Goal: Task Accomplishment & Management: Use online tool/utility

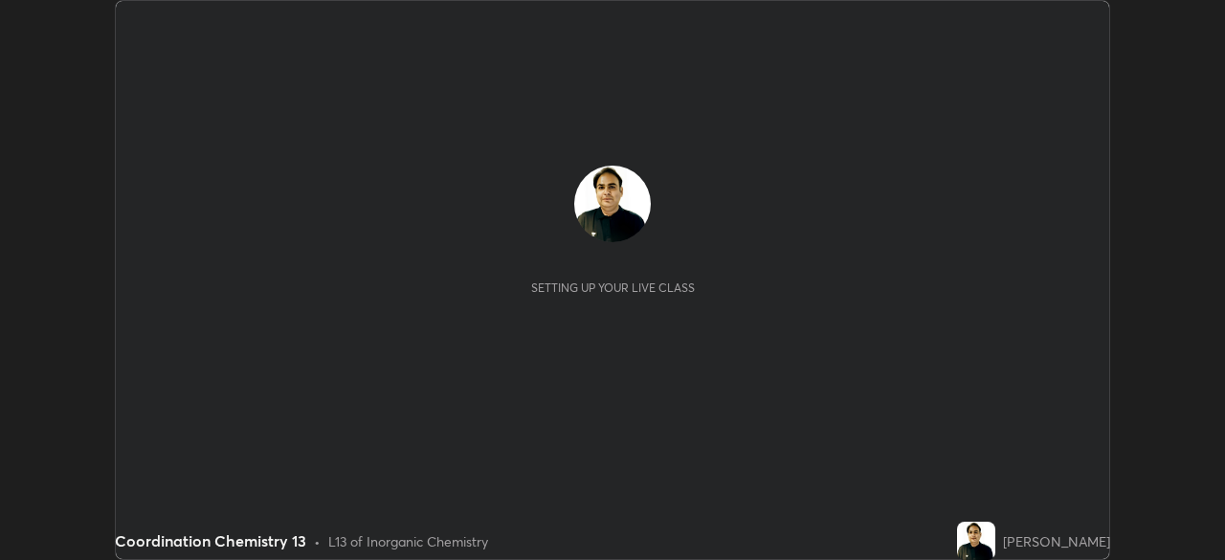
scroll to position [560, 1224]
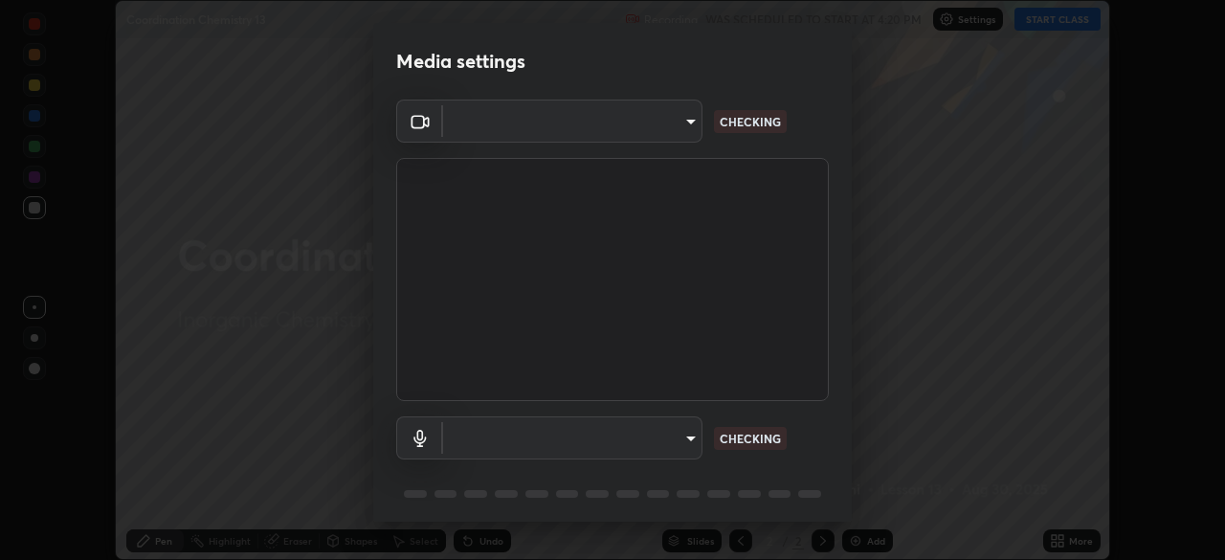
type input "495e9aafafa99ab02b2630cd73316b4ffac4e6b0a44c495734db4bb24564e739"
click at [470, 439] on body "Erase all Coordination Chemistry 13 Recording WAS SCHEDULED TO START AT 4:20 PM…" at bounding box center [612, 280] width 1225 height 560
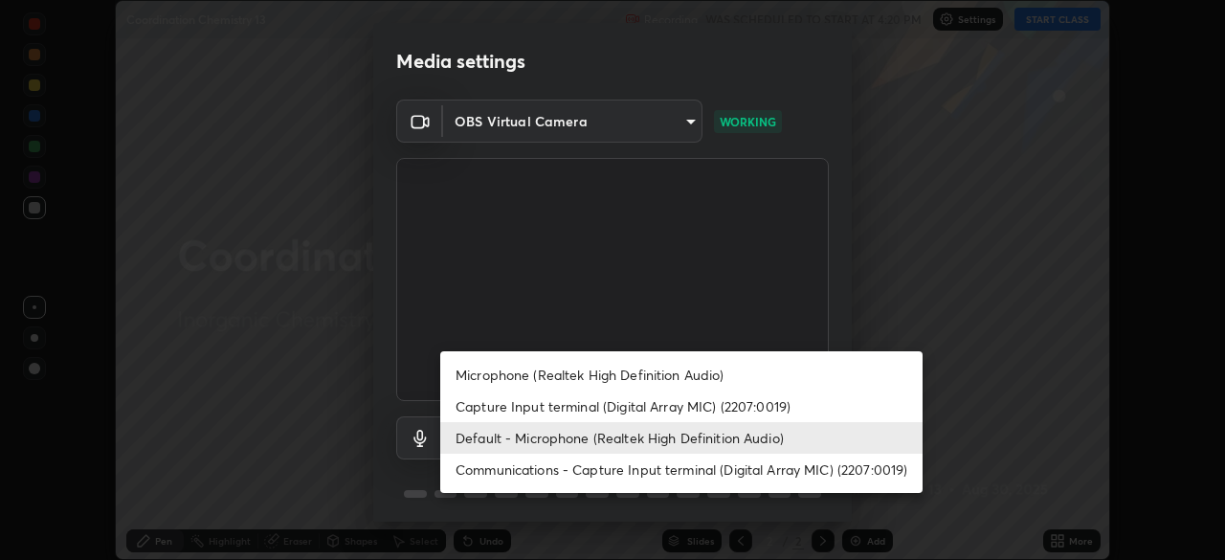
click at [487, 387] on li "Microphone (Realtek High Definition Audio)" at bounding box center [681, 375] width 482 height 32
type input "596642b751d8d0027b016c771bf2e341865489ee3c6395a207e1f5bbaf1c2065"
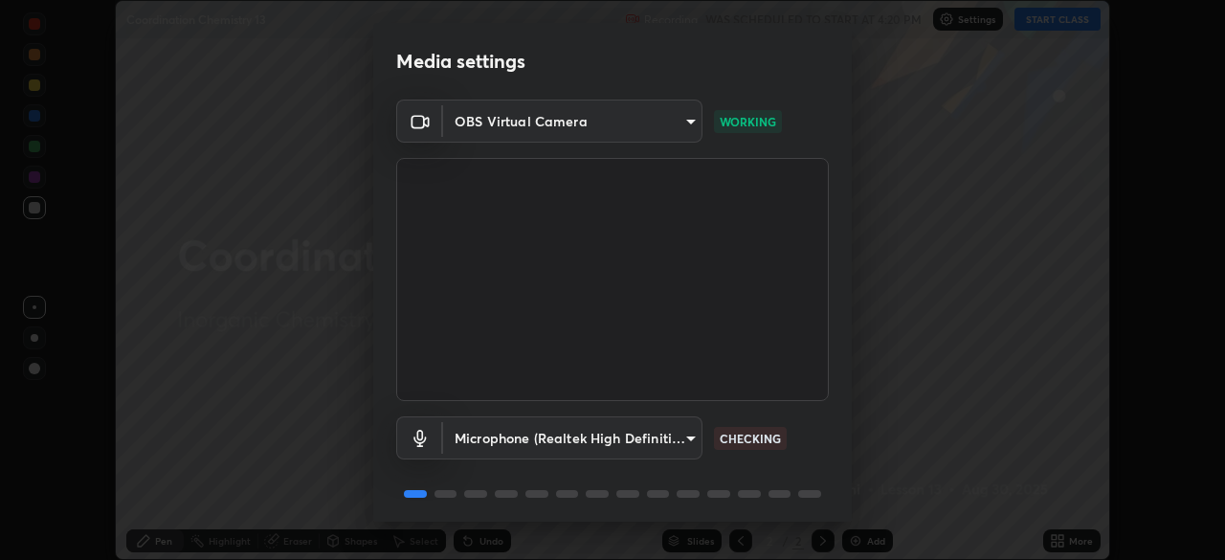
scroll to position [51, 0]
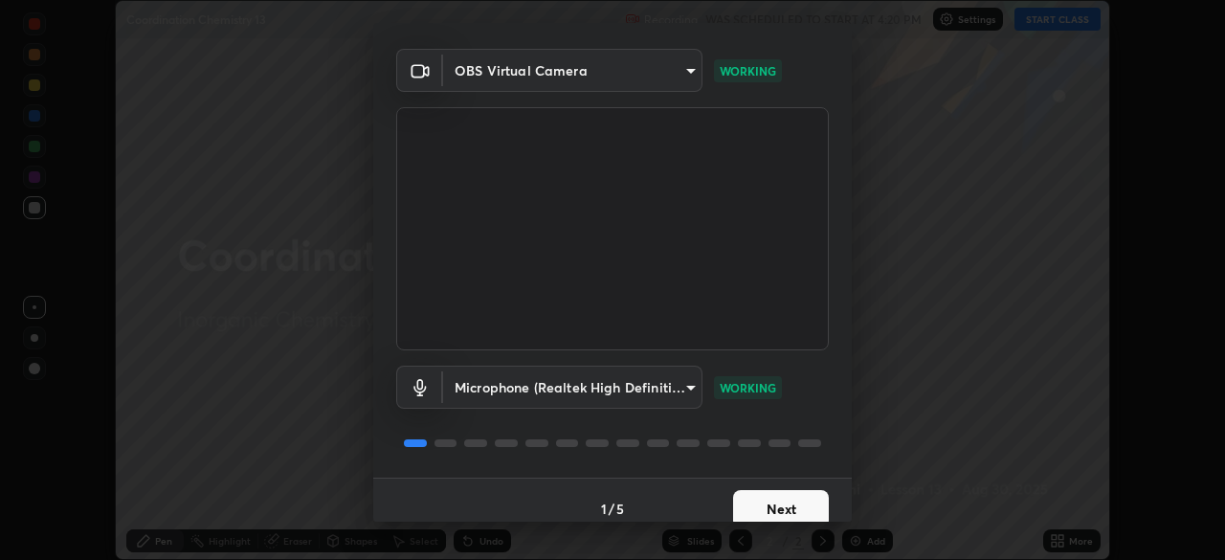
click at [749, 506] on button "Next" at bounding box center [781, 509] width 96 height 38
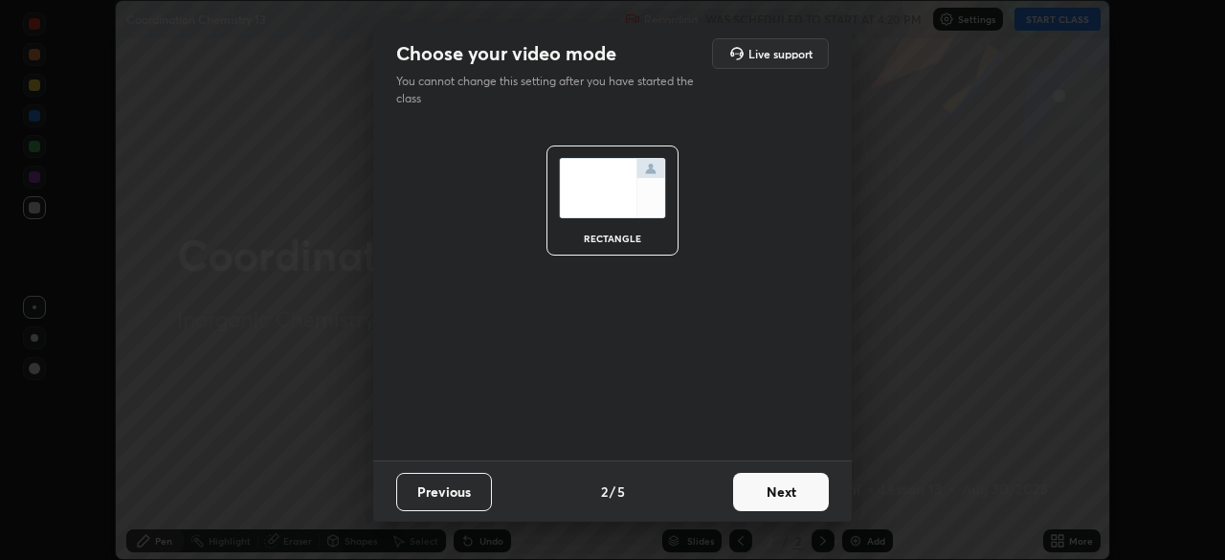
click at [757, 500] on button "Next" at bounding box center [781, 492] width 96 height 38
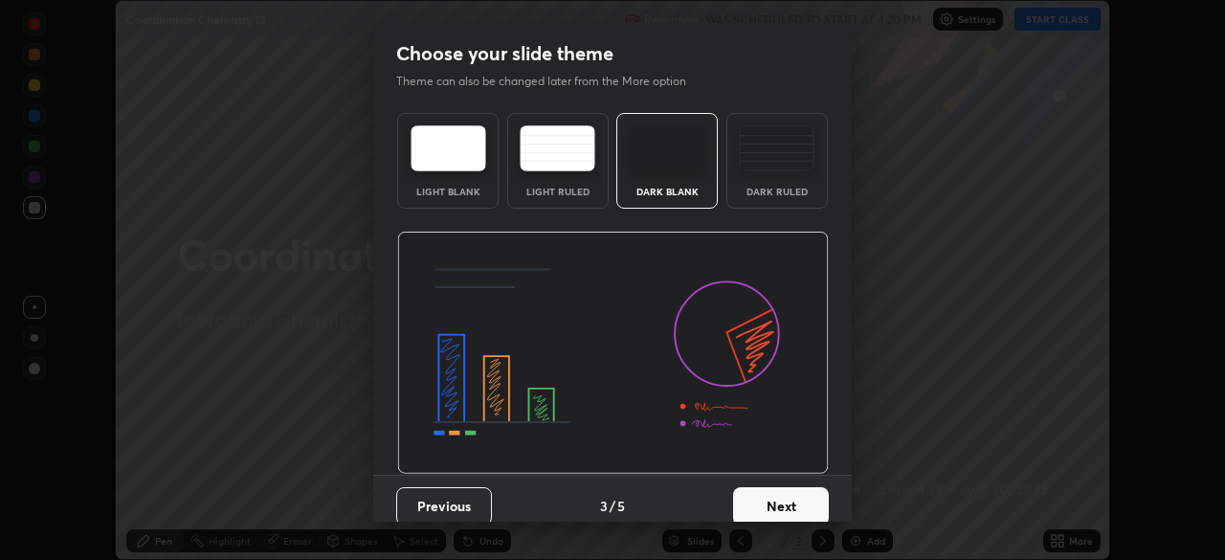
click at [760, 499] on button "Next" at bounding box center [781, 506] width 96 height 38
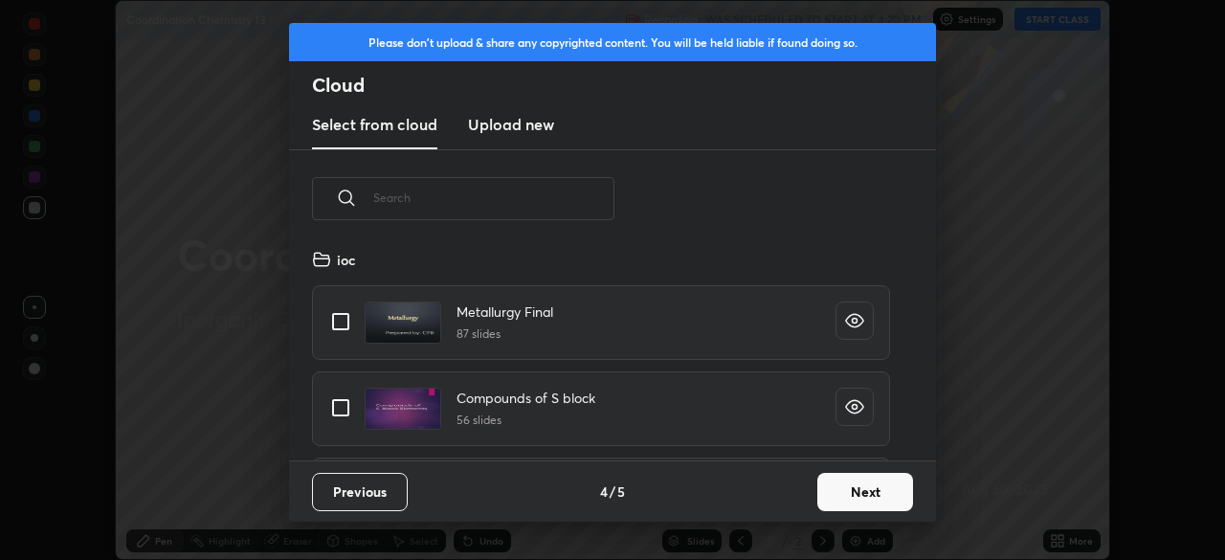
scroll to position [212, 614]
click at [825, 488] on button "Next" at bounding box center [865, 492] width 96 height 38
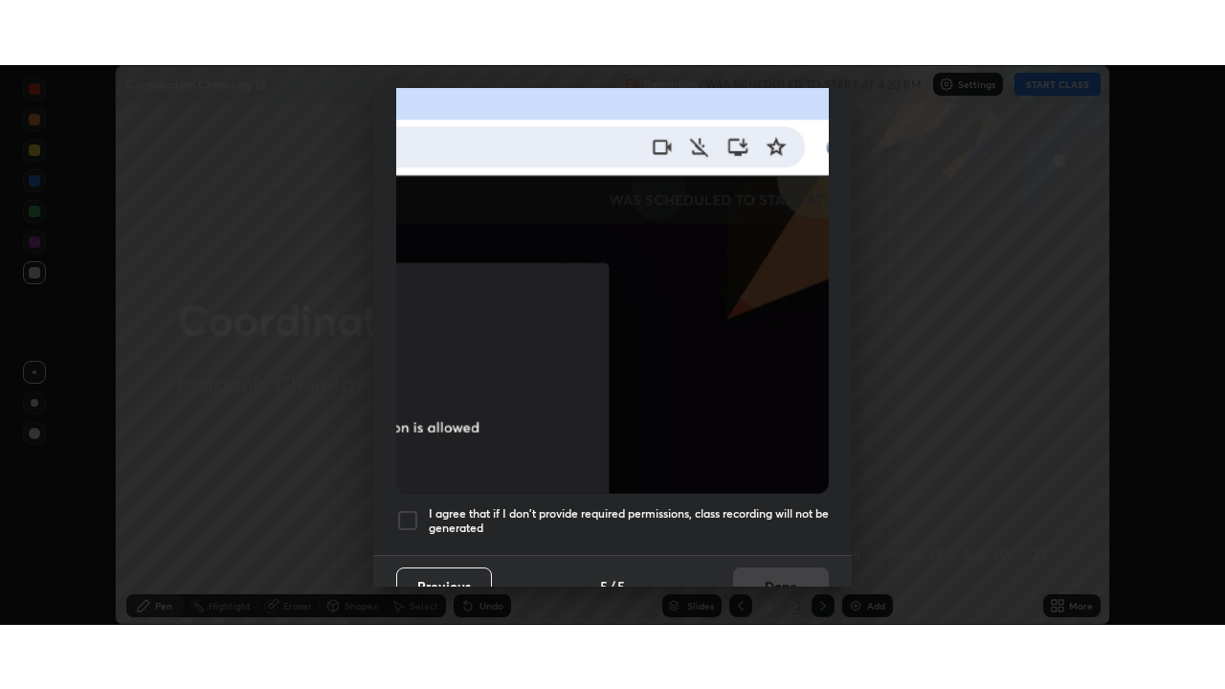
scroll to position [458, 0]
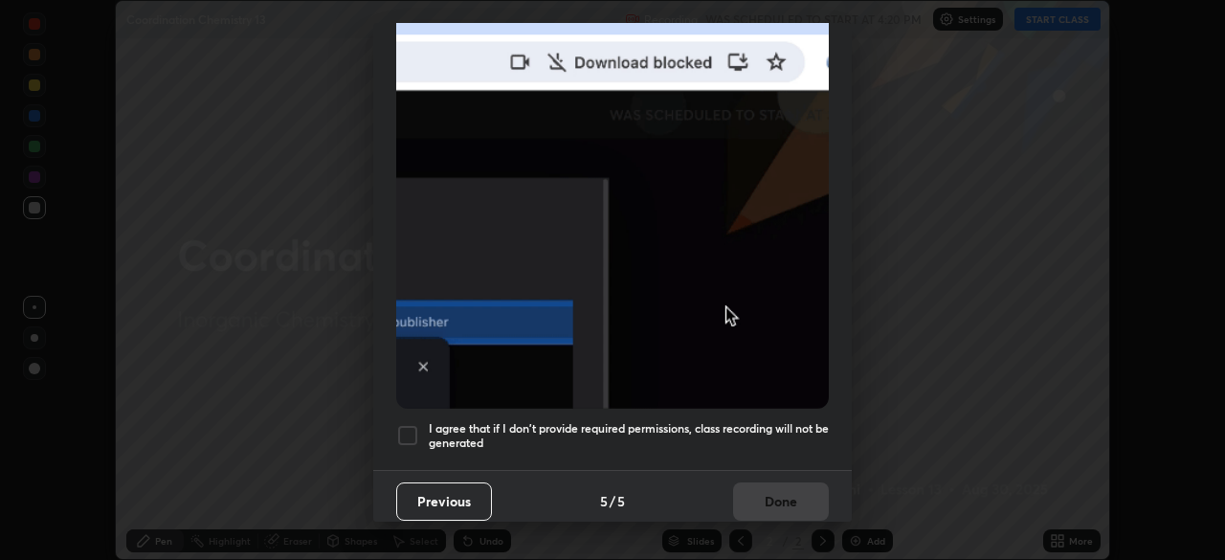
click at [402, 424] on div at bounding box center [407, 435] width 23 height 23
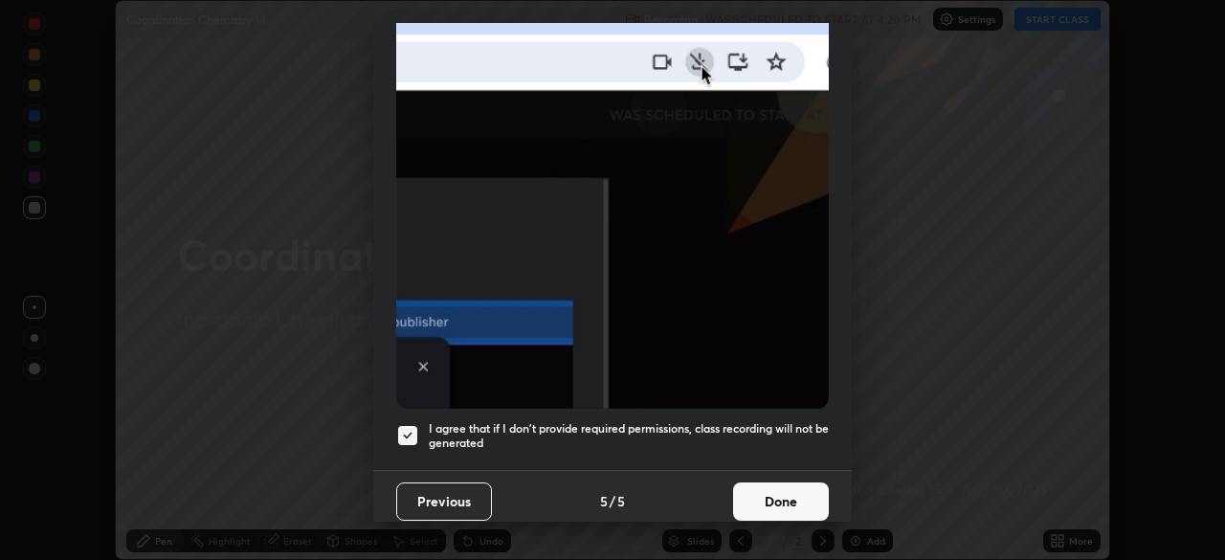
click at [746, 498] on button "Done" at bounding box center [781, 501] width 96 height 38
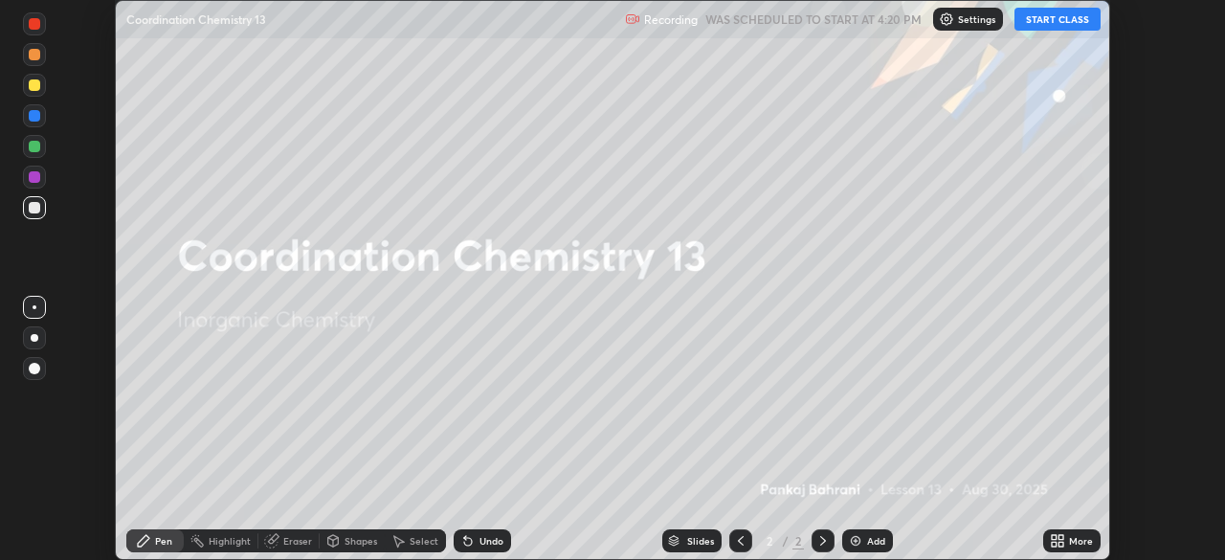
click at [1061, 542] on icon at bounding box center [1060, 543] width 5 height 5
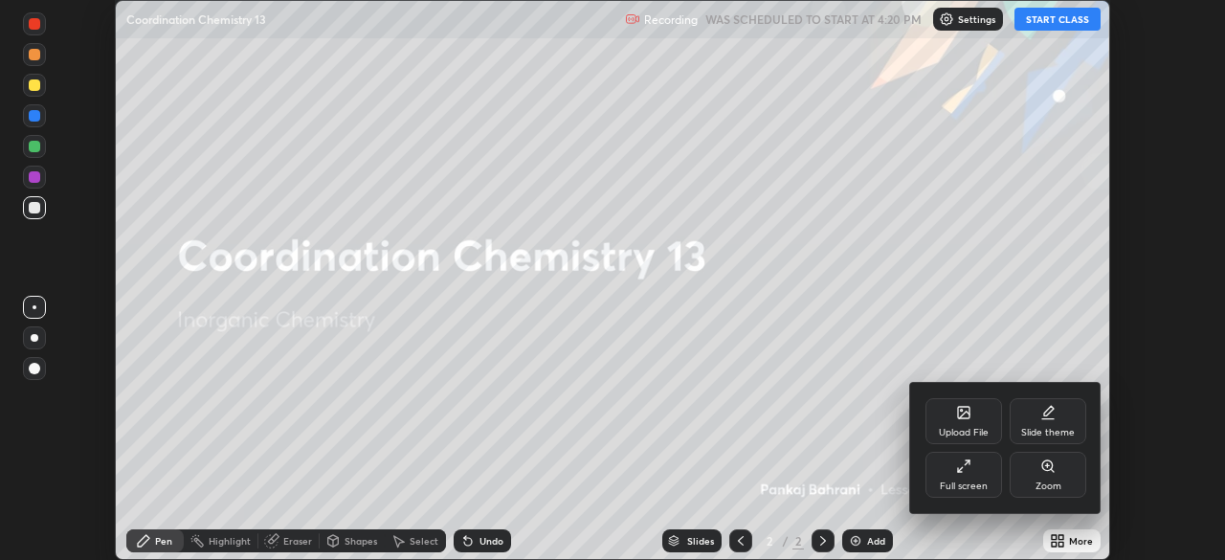
click at [958, 470] on icon at bounding box center [960, 470] width 4 height 4
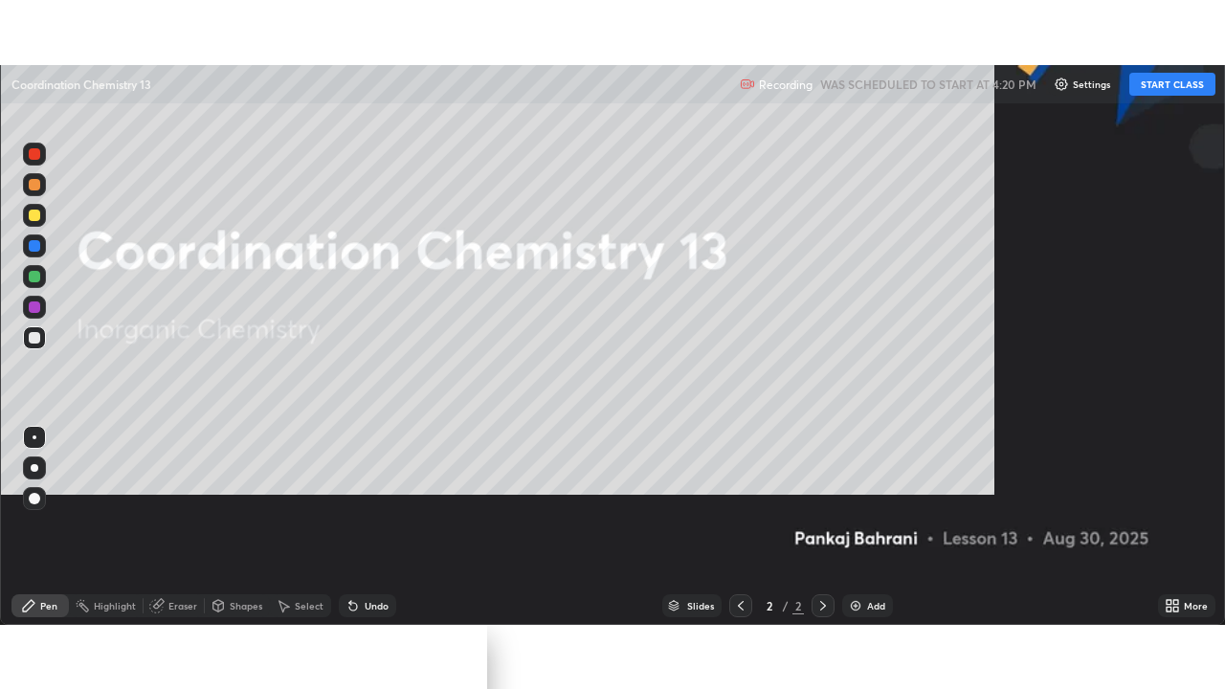
scroll to position [689, 1225]
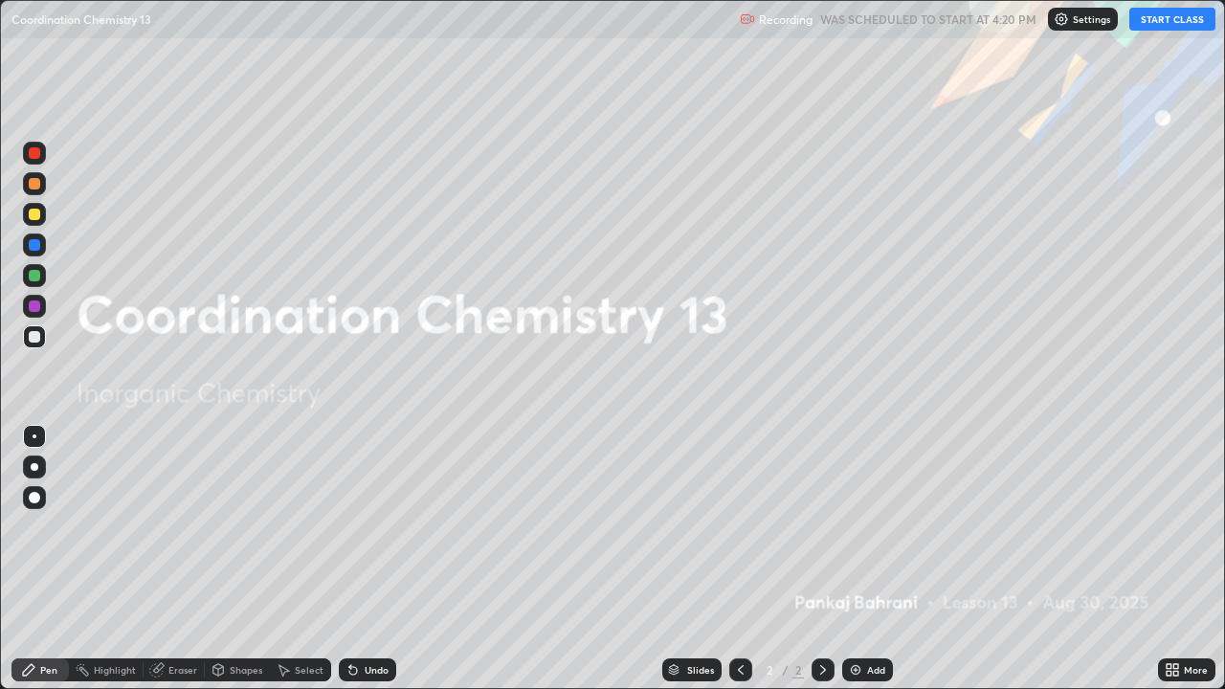
click at [1160, 25] on button "START CLASS" at bounding box center [1172, 19] width 86 height 23
click at [866, 559] on div "Add" at bounding box center [867, 669] width 51 height 23
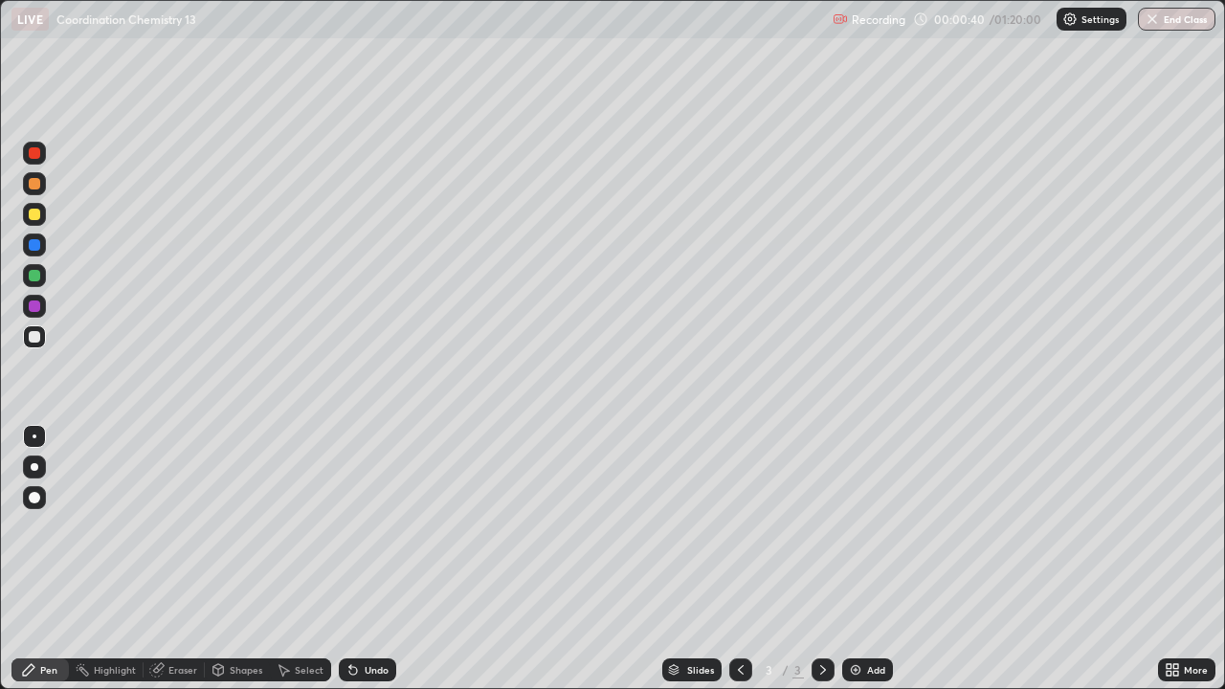
click at [1175, 559] on icon at bounding box center [1175, 666] width 5 height 5
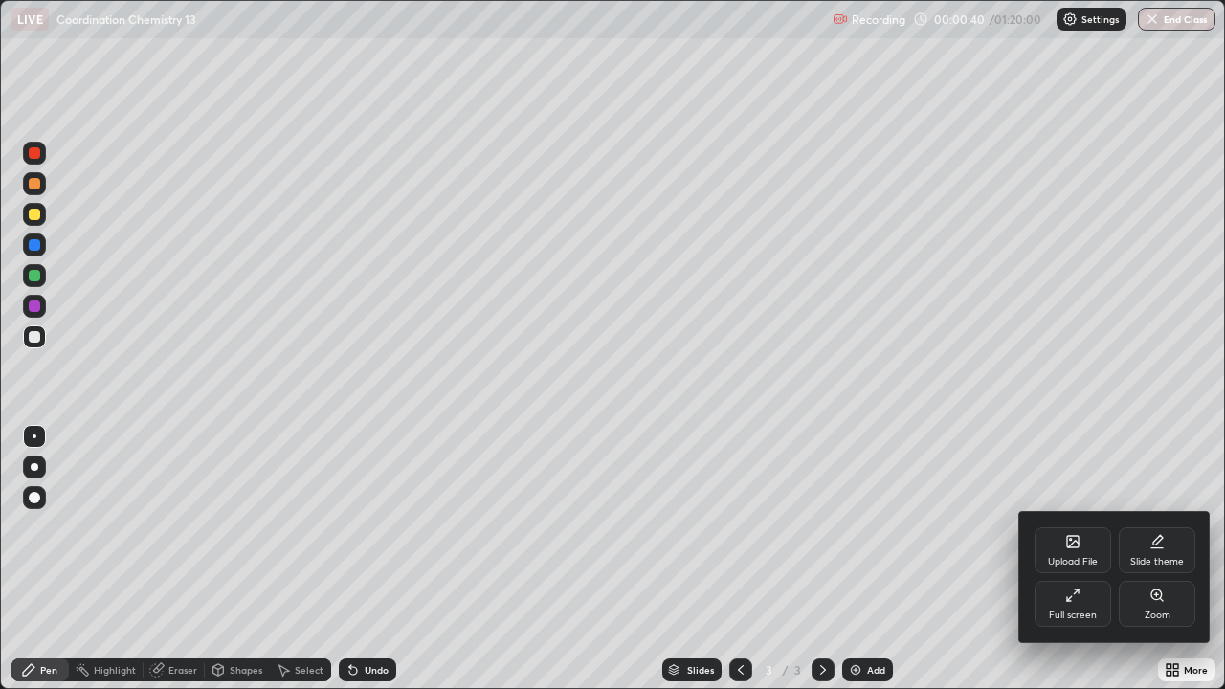
click at [1164, 549] on div "Slide theme" at bounding box center [1156, 550] width 77 height 46
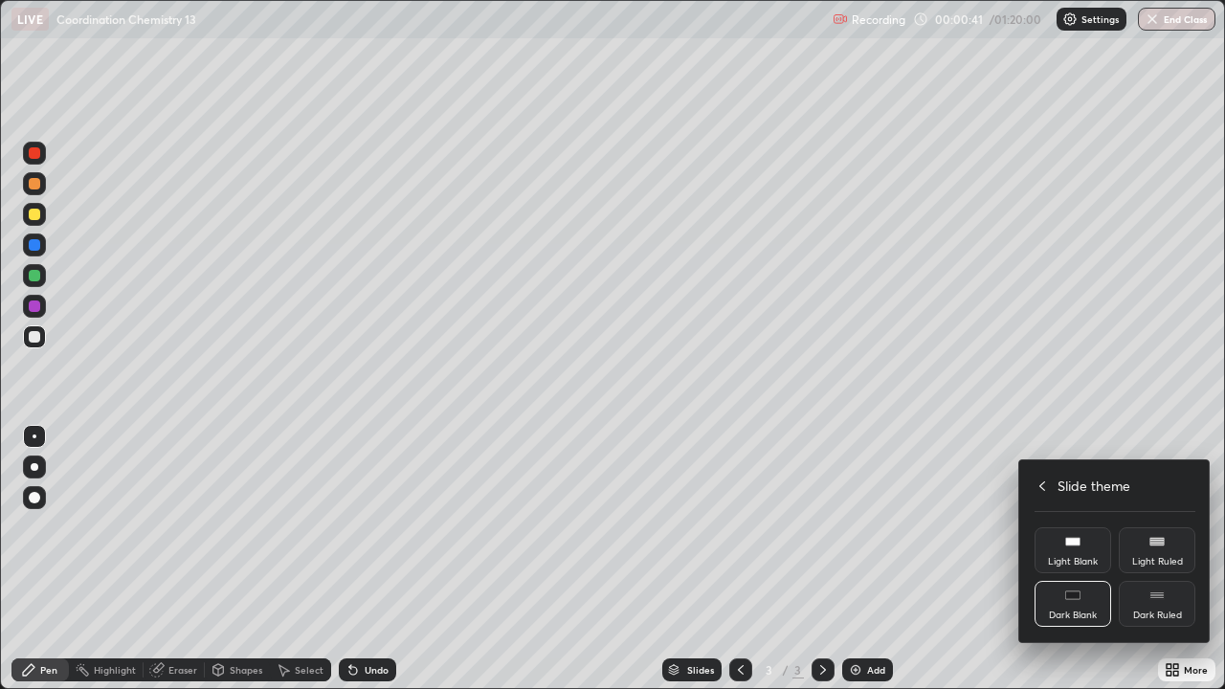
click at [1158, 559] on icon at bounding box center [1156, 594] width 15 height 15
click at [1049, 494] on div "Slide theme" at bounding box center [1114, 485] width 161 height 20
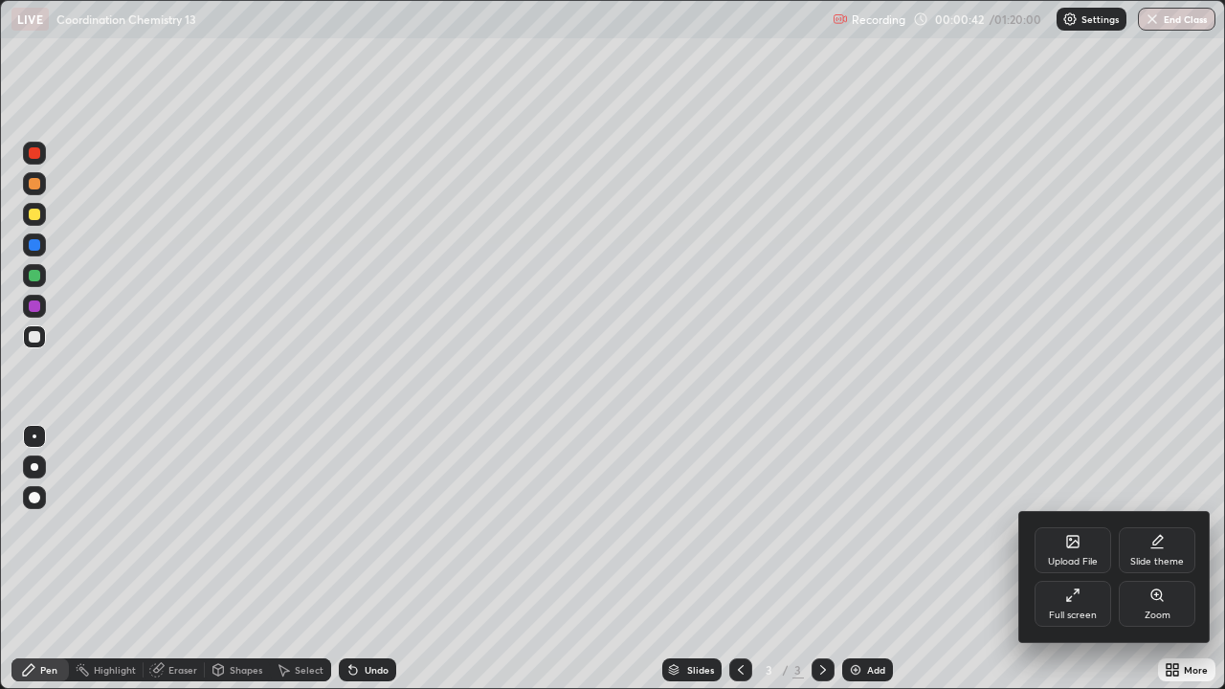
click at [1051, 428] on div at bounding box center [612, 344] width 1225 height 689
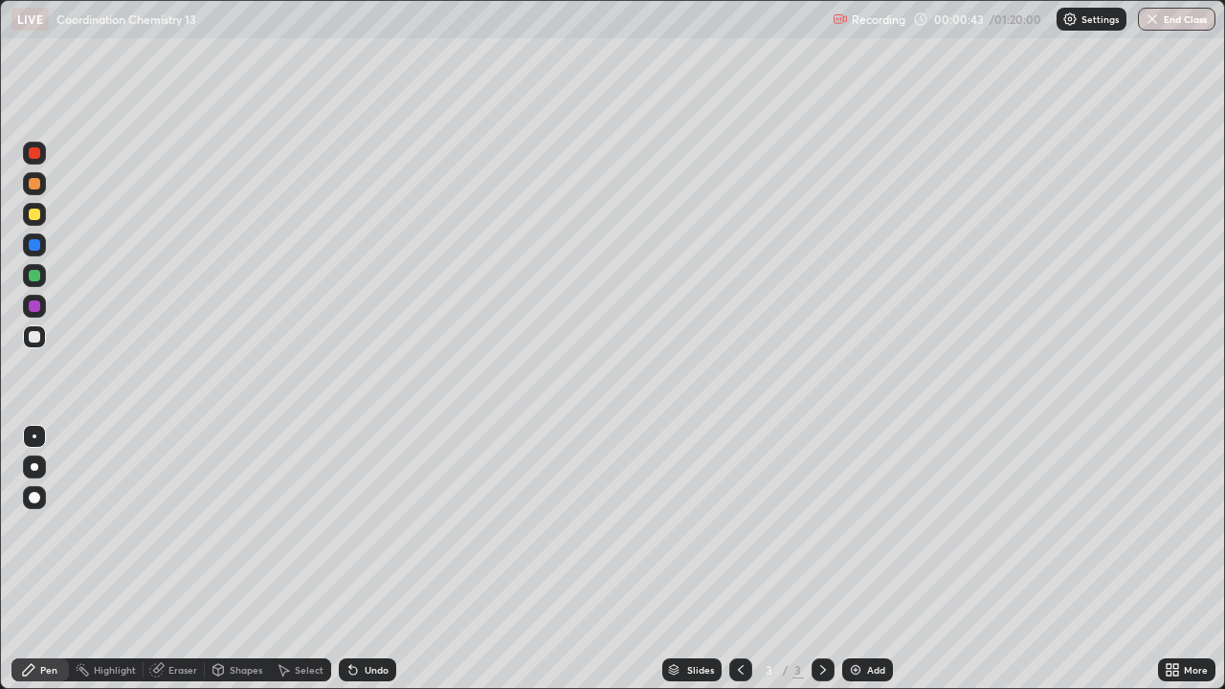
click at [867, 559] on div "Add" at bounding box center [876, 670] width 18 height 10
click at [857, 559] on img at bounding box center [855, 669] width 15 height 15
click at [35, 215] on div at bounding box center [34, 214] width 11 height 11
click at [859, 559] on img at bounding box center [855, 669] width 15 height 15
click at [385, 559] on div "Undo" at bounding box center [376, 670] width 24 height 10
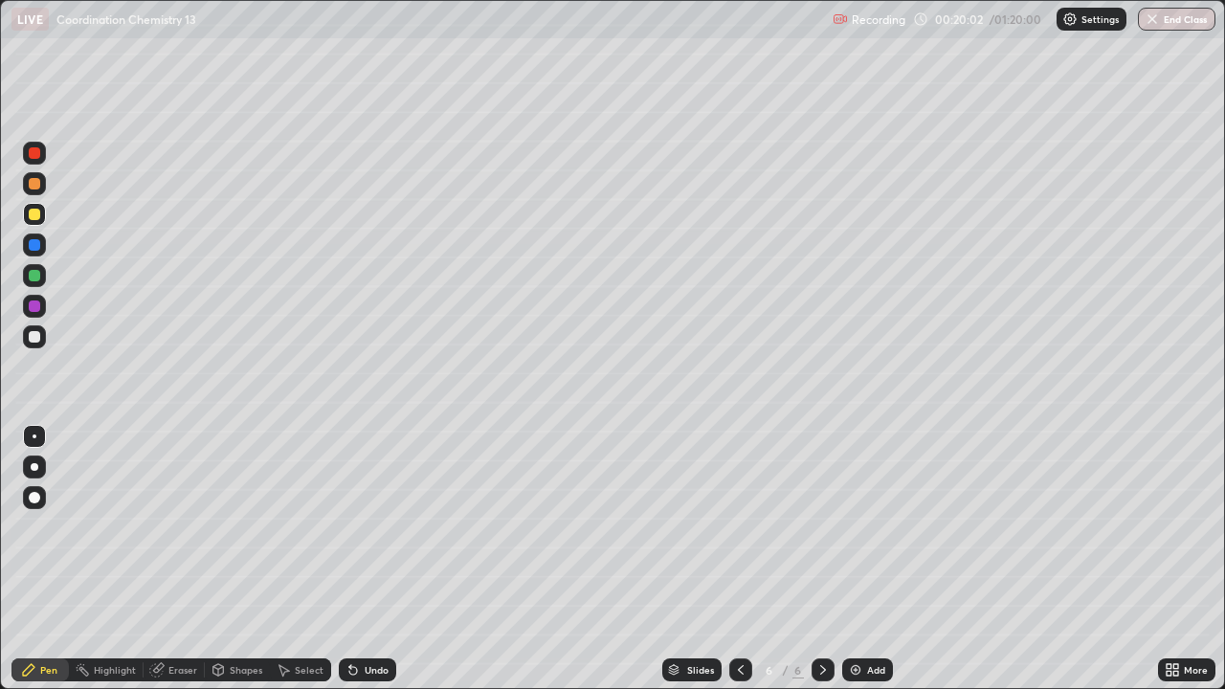
click at [377, 559] on div "Undo" at bounding box center [376, 670] width 24 height 10
click at [373, 559] on div "Undo" at bounding box center [376, 670] width 24 height 10
click at [370, 559] on div "Undo" at bounding box center [367, 669] width 57 height 23
click at [41, 338] on div at bounding box center [34, 336] width 23 height 23
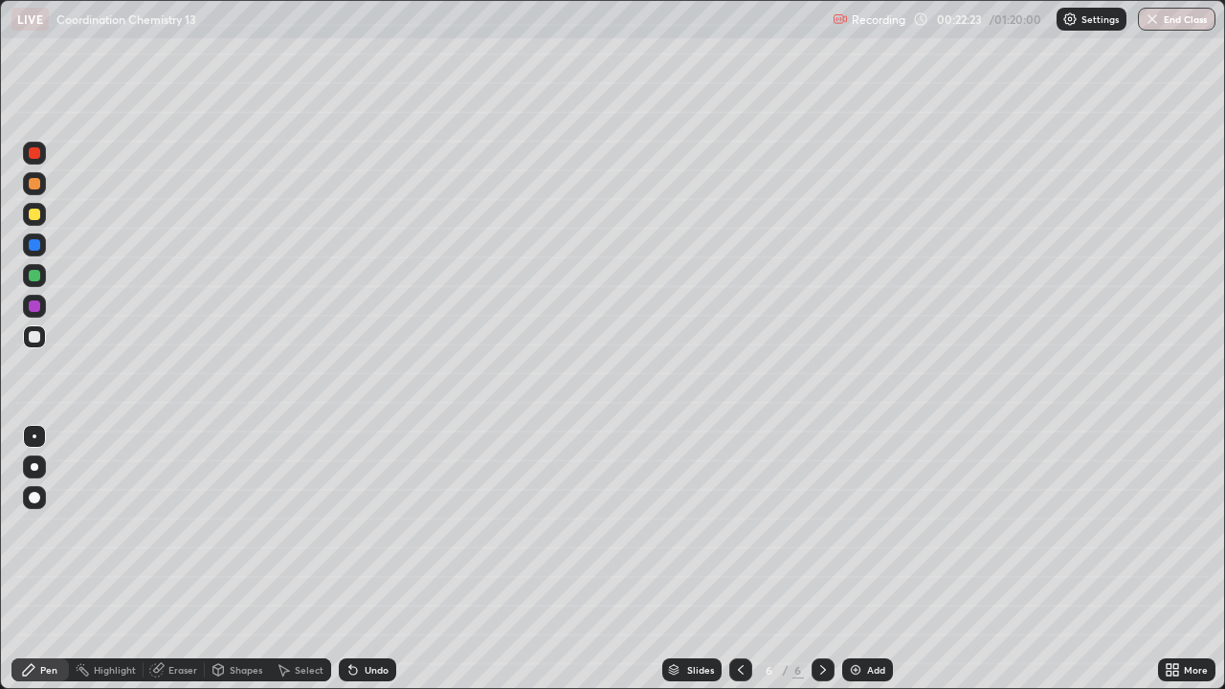
click at [35, 245] on div at bounding box center [34, 244] width 11 height 11
click at [35, 302] on div at bounding box center [34, 305] width 11 height 11
click at [34, 276] on div at bounding box center [34, 275] width 11 height 11
click at [870, 559] on div "Add" at bounding box center [867, 669] width 51 height 23
click at [45, 333] on div at bounding box center [34, 336] width 23 height 23
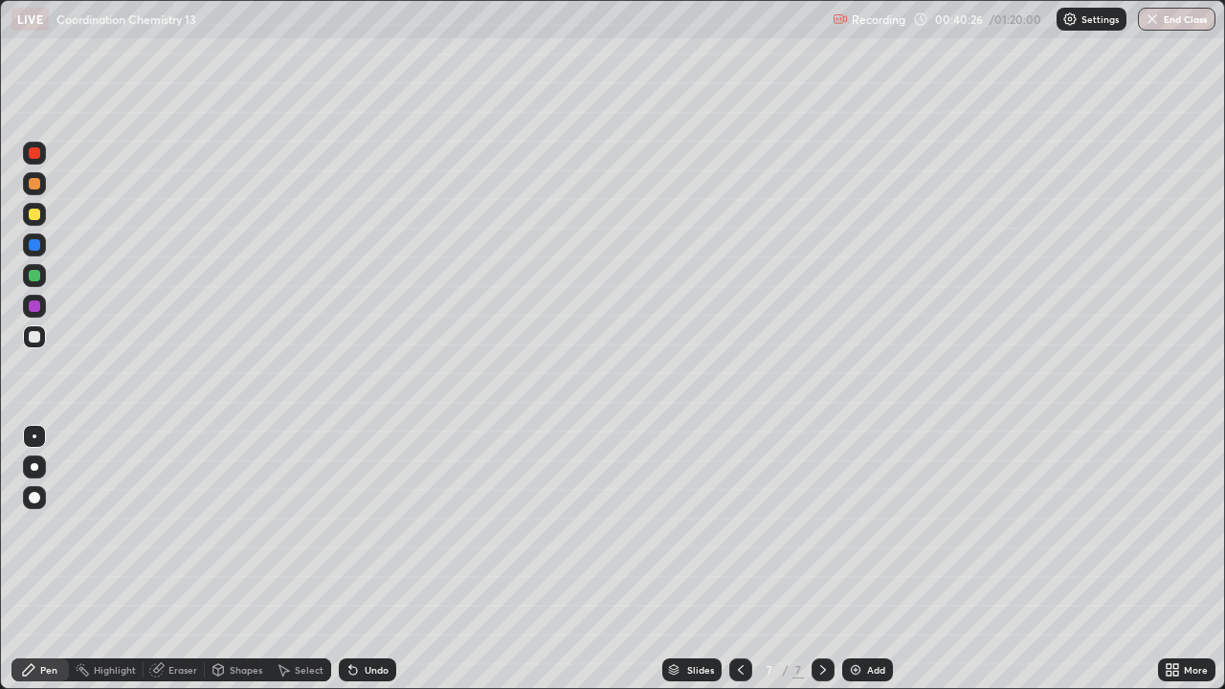
click at [385, 559] on div "Undo" at bounding box center [376, 670] width 24 height 10
click at [384, 559] on div "Undo" at bounding box center [376, 670] width 24 height 10
click at [382, 559] on div "Undo" at bounding box center [376, 670] width 24 height 10
click at [377, 559] on div "Undo" at bounding box center [376, 670] width 24 height 10
click at [858, 559] on img at bounding box center [855, 669] width 15 height 15
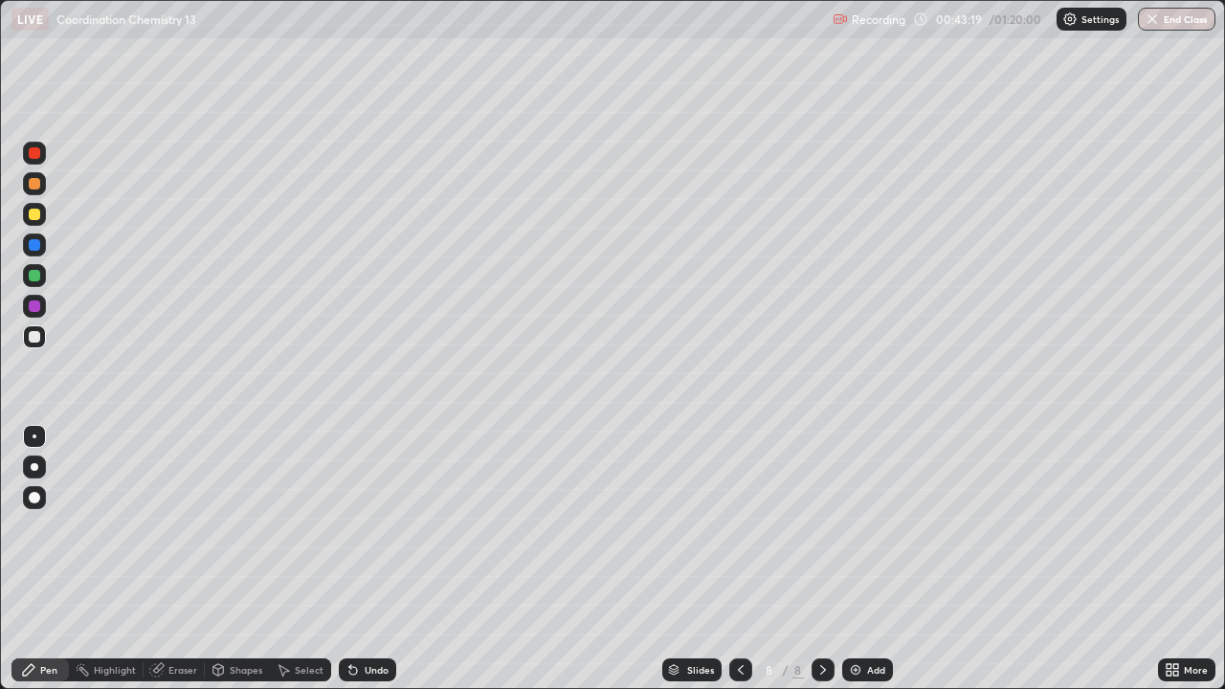
click at [38, 219] on div at bounding box center [34, 214] width 23 height 23
click at [236, 559] on div "Shapes" at bounding box center [246, 670] width 33 height 10
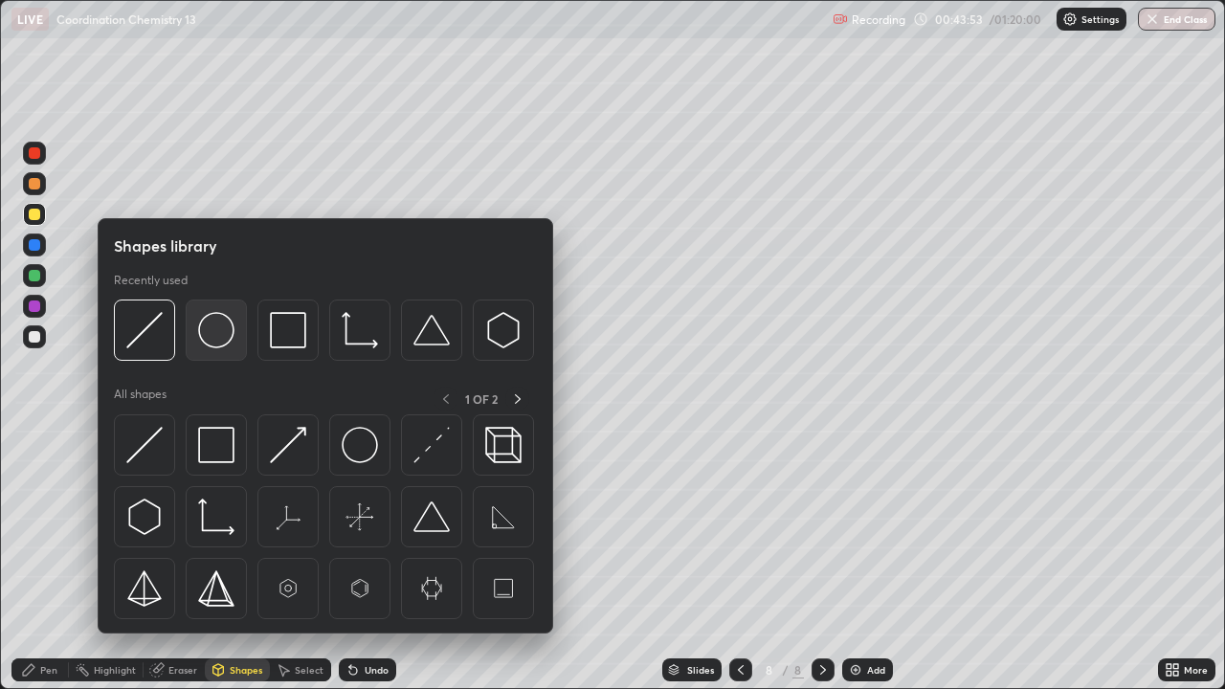
click at [213, 346] on img at bounding box center [216, 330] width 36 height 36
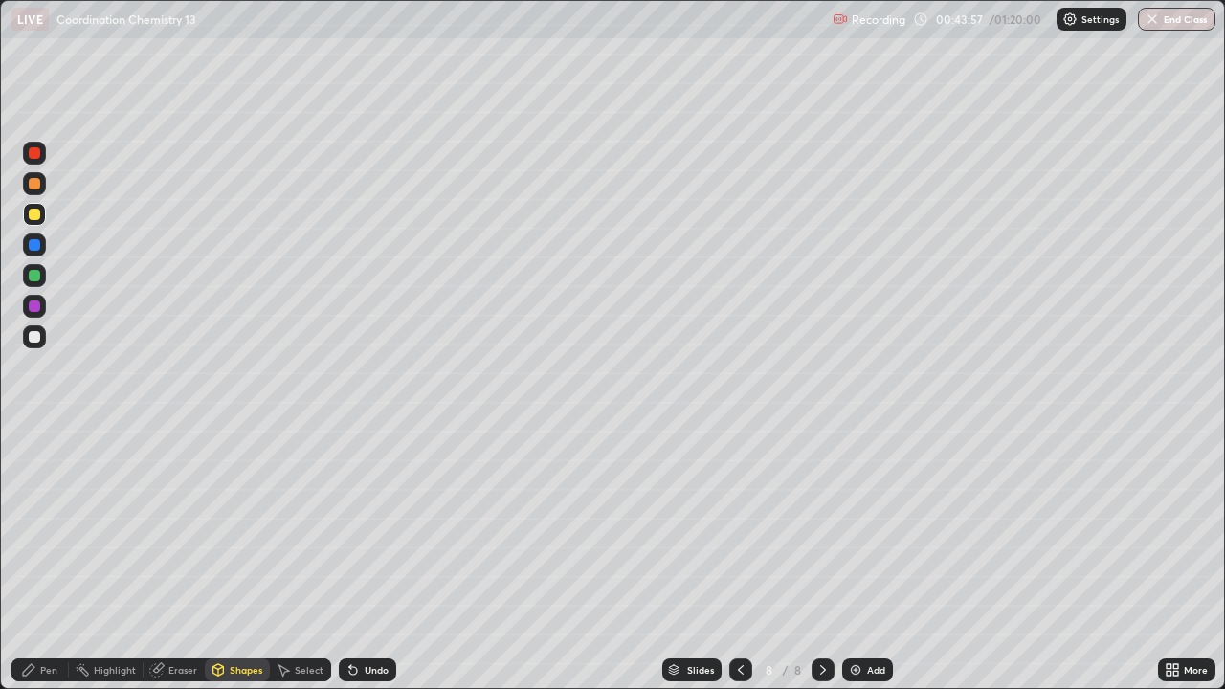
click at [55, 559] on div "Pen" at bounding box center [48, 670] width 17 height 10
click at [179, 559] on div "Eraser" at bounding box center [174, 669] width 61 height 23
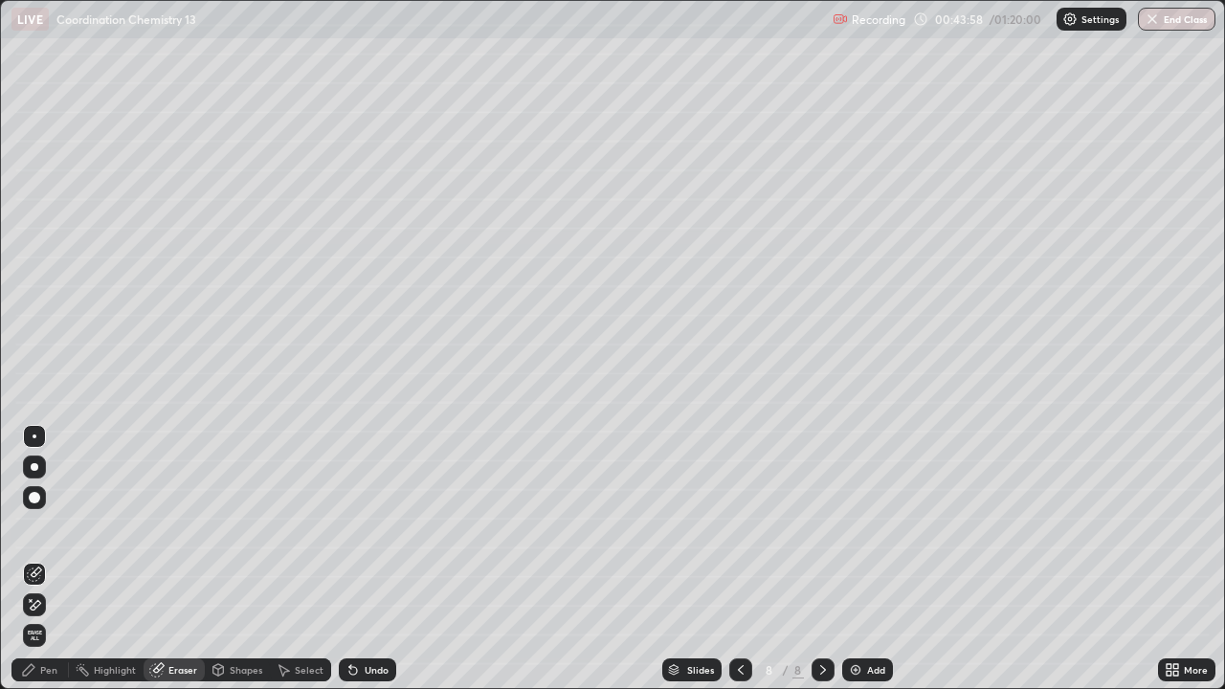
click at [237, 559] on div "Shapes" at bounding box center [246, 670] width 33 height 10
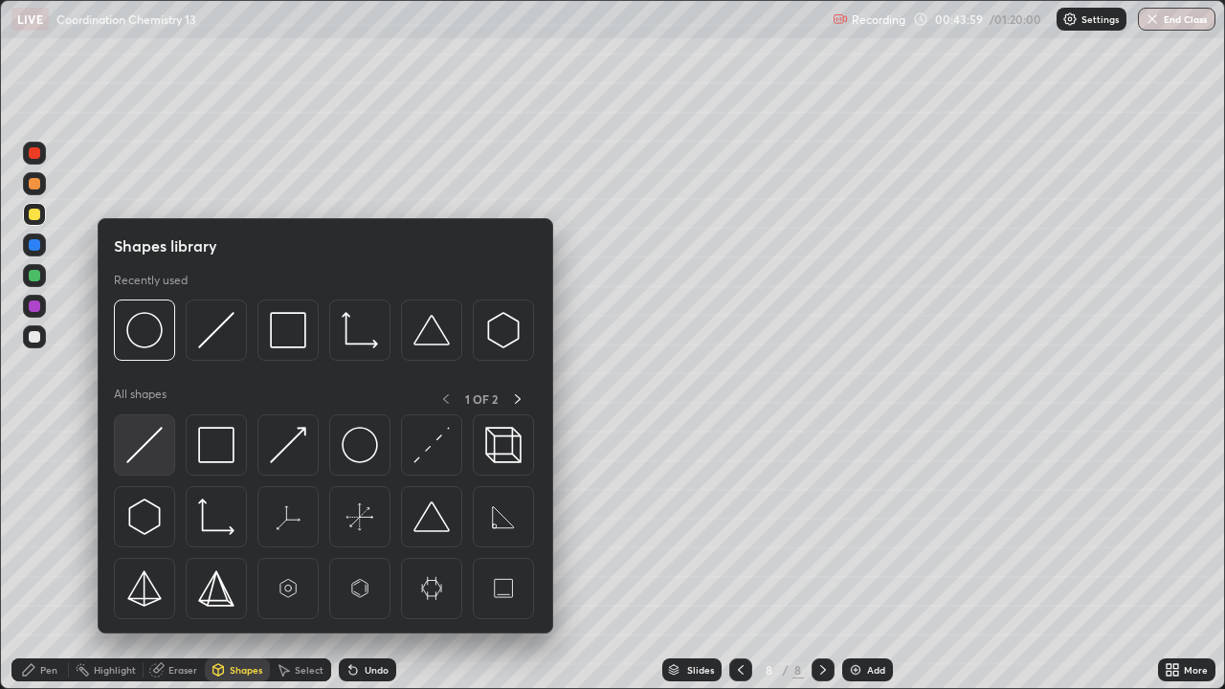
click at [141, 450] on img at bounding box center [144, 445] width 36 height 36
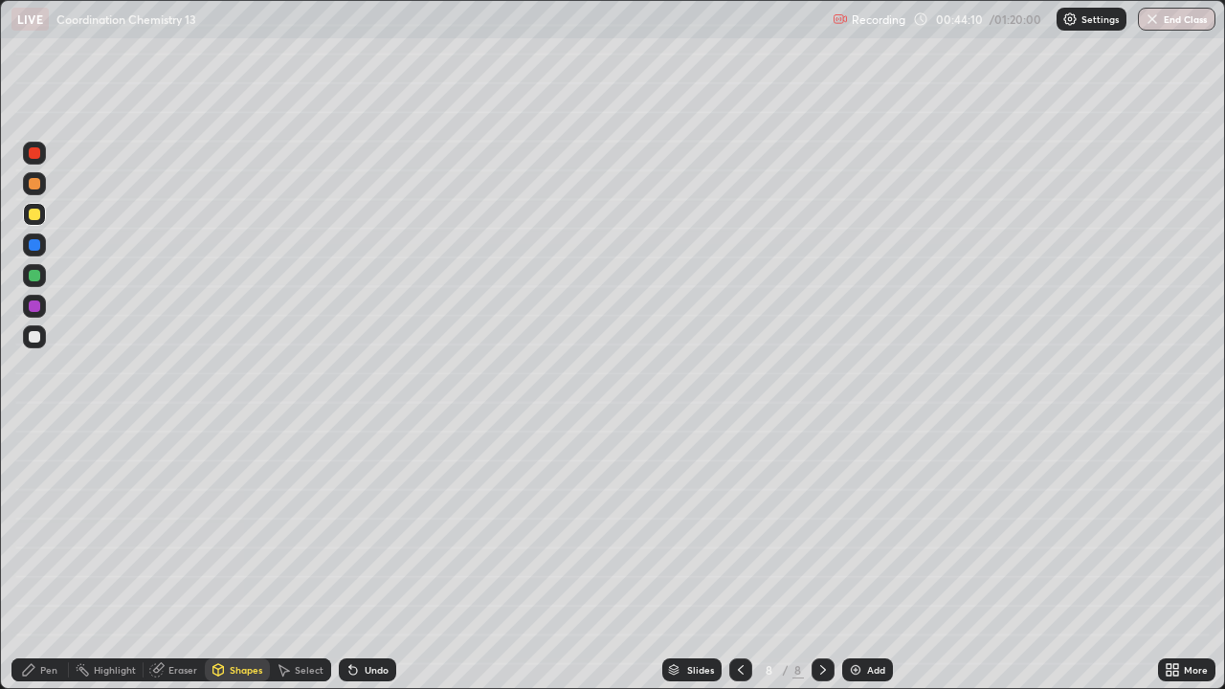
click at [243, 559] on div "Shapes" at bounding box center [246, 670] width 33 height 10
click at [64, 559] on div "Pen" at bounding box center [39, 669] width 57 height 23
click at [37, 334] on div at bounding box center [34, 336] width 11 height 11
click at [380, 559] on div "Undo" at bounding box center [367, 669] width 57 height 23
click at [373, 559] on div "Undo" at bounding box center [376, 670] width 24 height 10
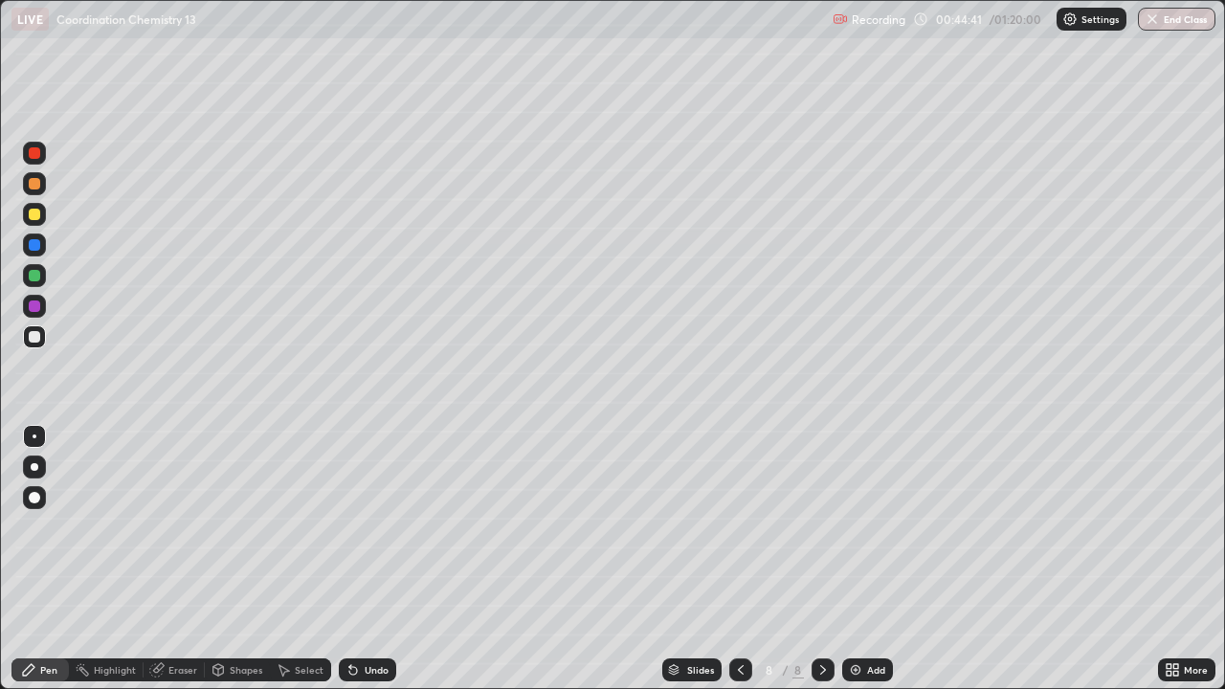
click at [349, 559] on icon at bounding box center [350, 666] width 2 height 2
click at [362, 559] on div "Undo" at bounding box center [367, 669] width 57 height 23
click at [38, 194] on div at bounding box center [34, 183] width 23 height 23
click at [40, 268] on div at bounding box center [34, 275] width 23 height 23
click at [43, 339] on div at bounding box center [34, 336] width 23 height 23
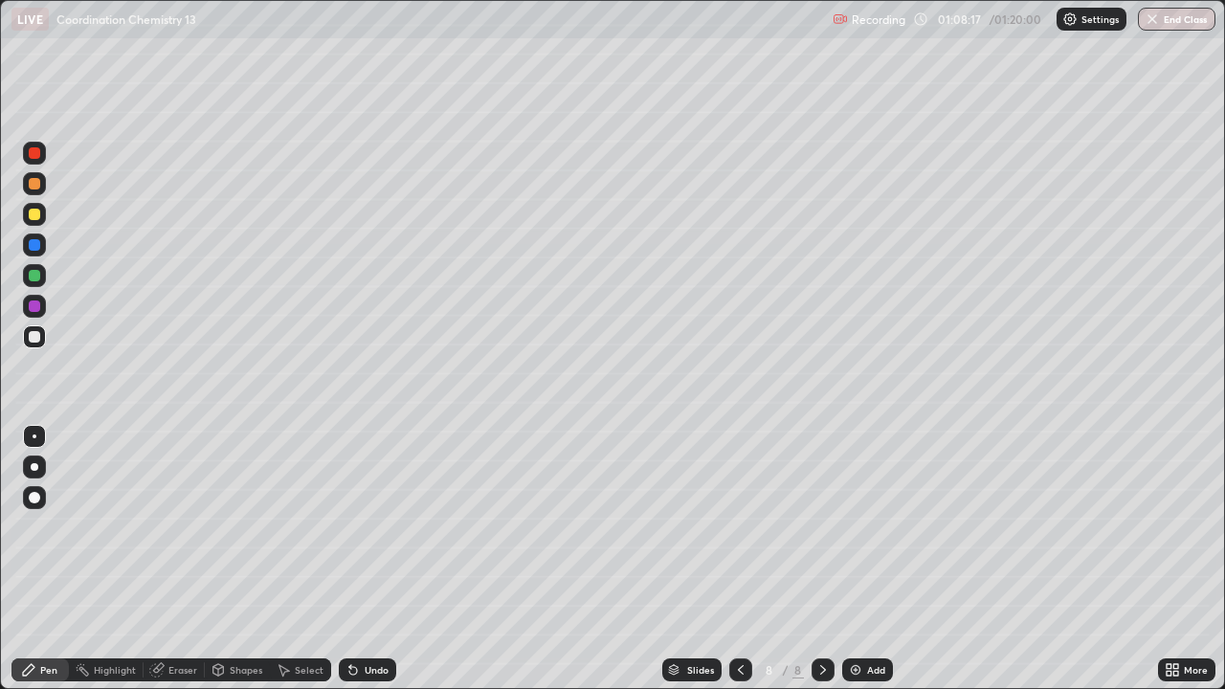
click at [1166, 559] on div "More" at bounding box center [1186, 670] width 57 height 38
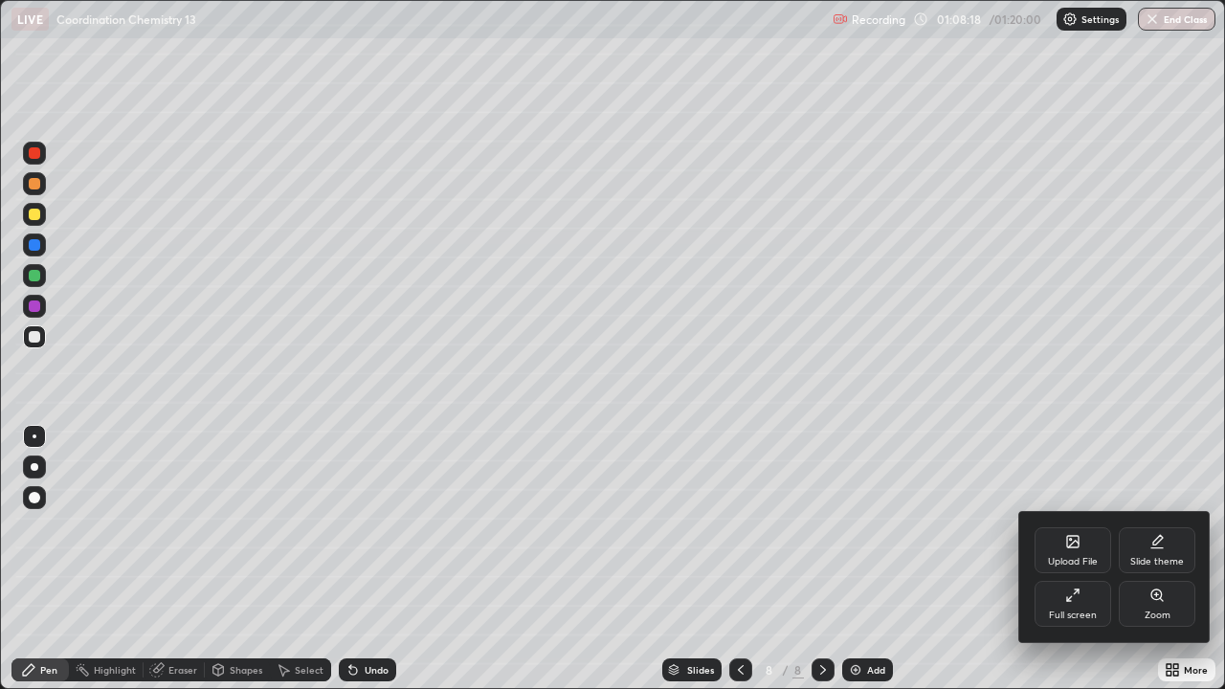
click at [1084, 559] on div at bounding box center [612, 344] width 1225 height 689
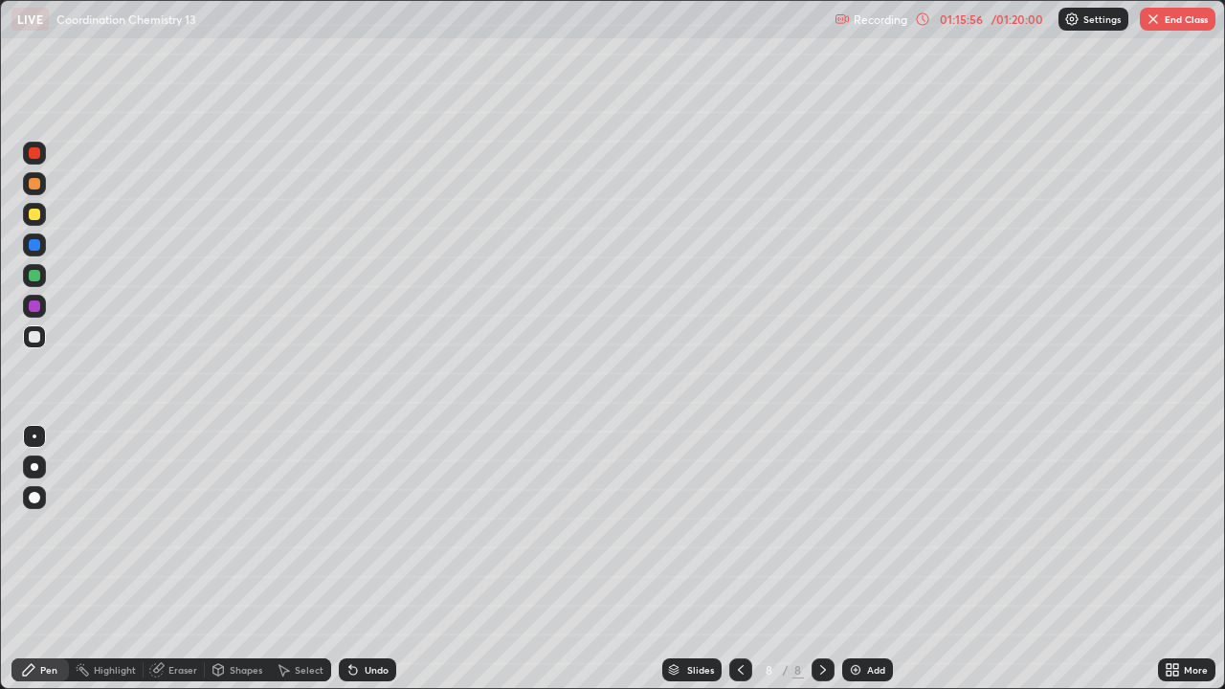
click at [1184, 24] on button "End Class" at bounding box center [1177, 19] width 76 height 23
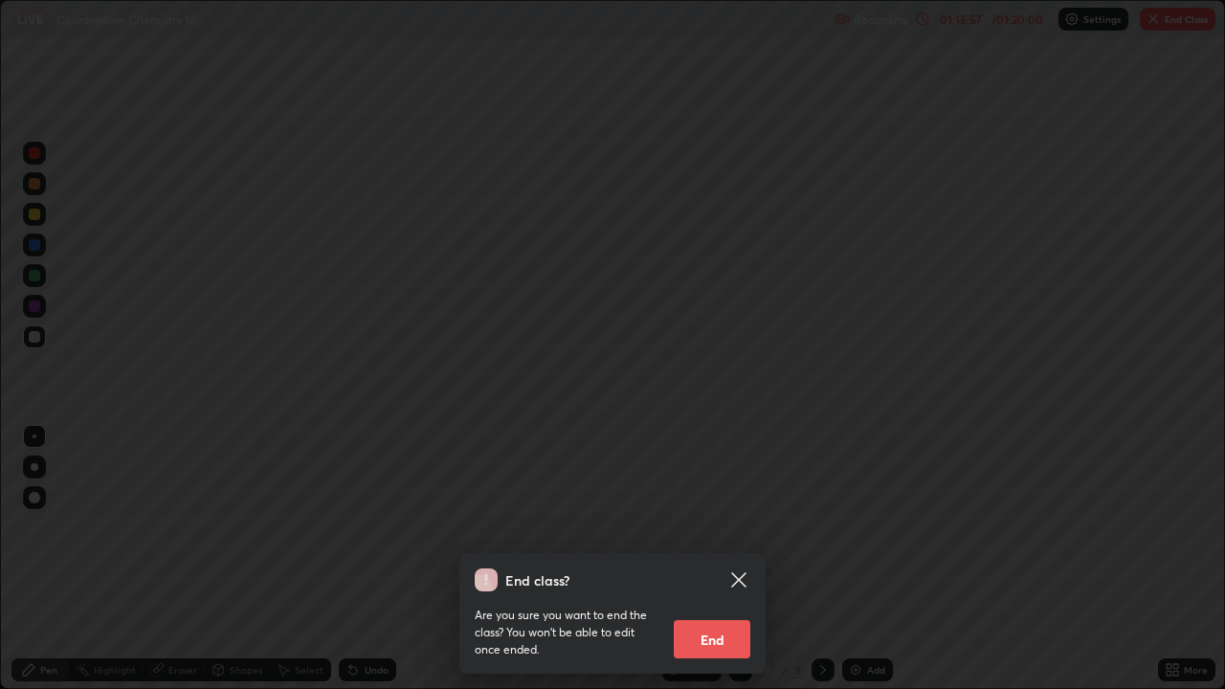
click at [702, 559] on button "End" at bounding box center [712, 639] width 77 height 38
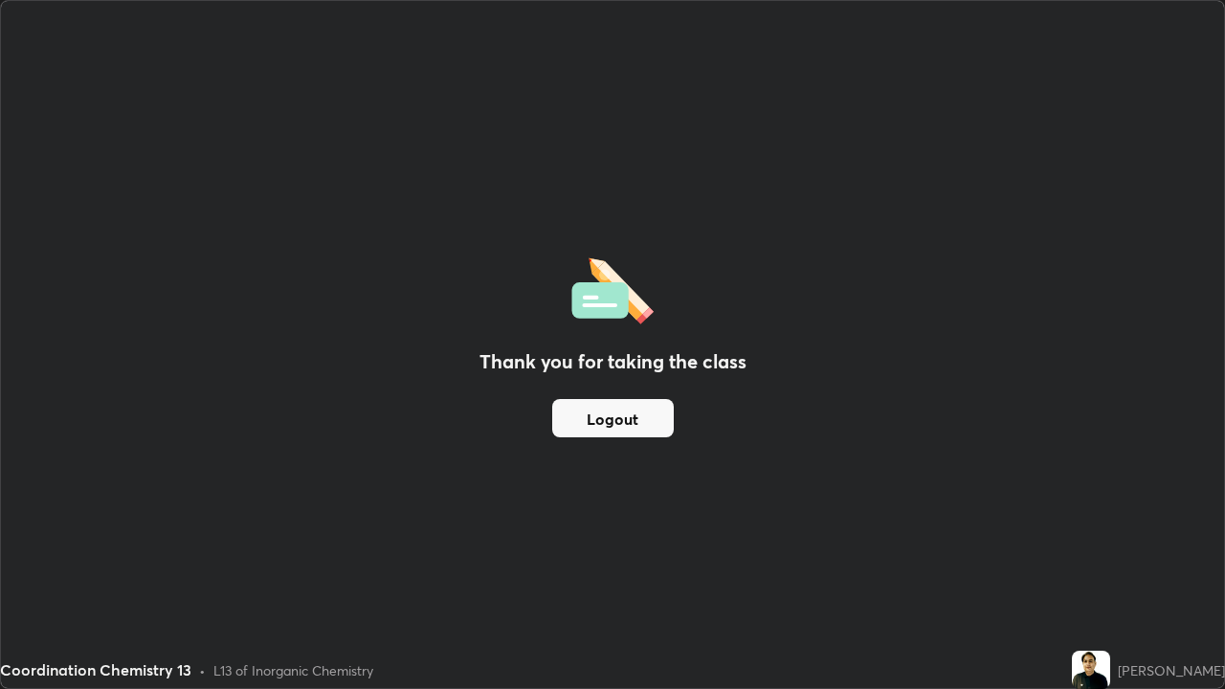
click at [620, 416] on button "Logout" at bounding box center [612, 418] width 121 height 38
